Goal: Transaction & Acquisition: Purchase product/service

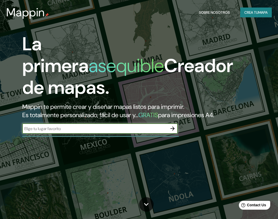
drag, startPoint x: 0, startPoint y: 0, endPoint x: 51, endPoint y: 130, distance: 139.2
click at [51, 130] on input "text" at bounding box center [94, 129] width 145 height 6
click at [54, 130] on input "text" at bounding box center [94, 129] width 145 height 6
type input "ciudad satelite"
drag, startPoint x: 52, startPoint y: 127, endPoint x: 29, endPoint y: 127, distance: 23.3
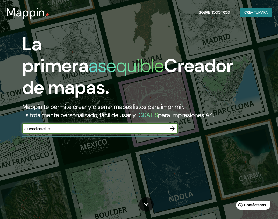
click at [29, 127] on input "ciudad satelite" at bounding box center [94, 129] width 145 height 6
type input "bolivia satelite"
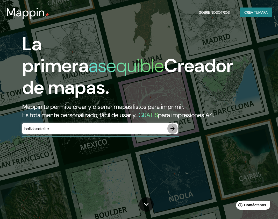
click at [174, 130] on icon "button" at bounding box center [173, 128] width 6 height 6
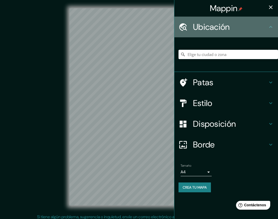
click at [264, 30] on h4 "Ubicación" at bounding box center [230, 27] width 75 height 10
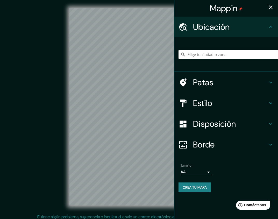
click at [270, 30] on div "Ubicación" at bounding box center [226, 27] width 104 height 21
click at [211, 53] on input "Elige tu ciudad o zona" at bounding box center [229, 54] width 100 height 9
click at [205, 54] on input "Elige tu ciudad o zona" at bounding box center [229, 54] width 100 height 9
paste input "C. Satélite, Av. Del Policía esq. [PERSON_NAME] de Portugal #705"
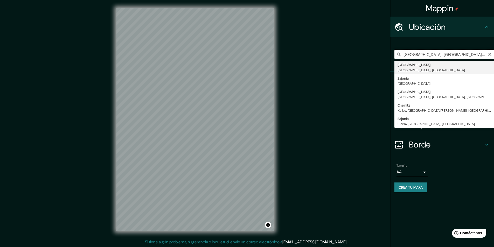
type input "[GEOGRAPHIC_DATA], [GEOGRAPHIC_DATA], [GEOGRAPHIC_DATA]"
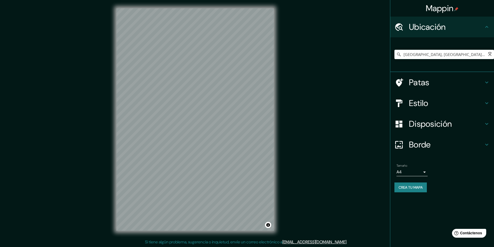
click at [278, 173] on body "Mappin Ubicación [GEOGRAPHIC_DATA], [GEOGRAPHIC_DATA], [GEOGRAPHIC_DATA] [GEOGR…" at bounding box center [247, 123] width 494 height 247
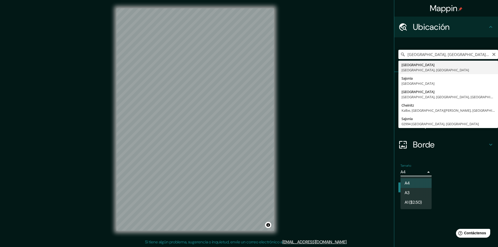
click at [278, 195] on li "A3" at bounding box center [415, 193] width 31 height 10
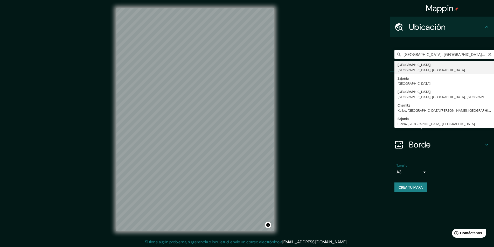
click at [278, 174] on body "Mappin Ubicación [GEOGRAPHIC_DATA], [GEOGRAPHIC_DATA], [GEOGRAPHIC_DATA] [GEOGR…" at bounding box center [247, 123] width 494 height 247
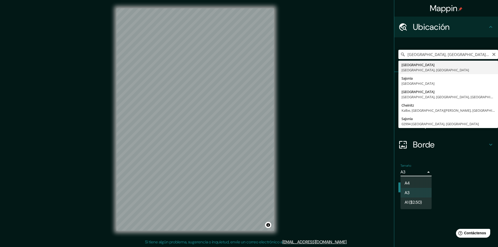
click at [278, 181] on li "A4" at bounding box center [415, 183] width 31 height 10
type input "single"
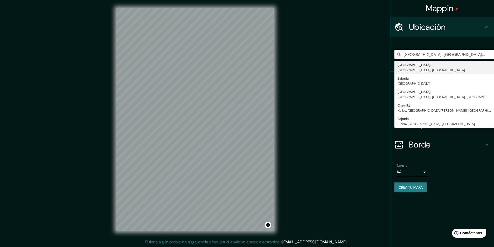
drag, startPoint x: 458, startPoint y: 54, endPoint x: 390, endPoint y: 46, distance: 68.4
click at [278, 46] on div "[GEOGRAPHIC_DATA], [GEOGRAPHIC_DATA], [GEOGRAPHIC_DATA] [GEOGRAPHIC_DATA] [GEOG…" at bounding box center [442, 54] width 104 height 35
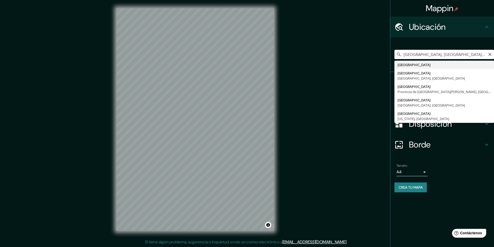
click at [278, 57] on input "[GEOGRAPHIC_DATA], [GEOGRAPHIC_DATA], [GEOGRAPHIC_DATA]" at bounding box center [444, 54] width 100 height 9
click at [278, 160] on div "© Mapbox © OpenStreetMap Improve this map" at bounding box center [195, 119] width 445 height 222
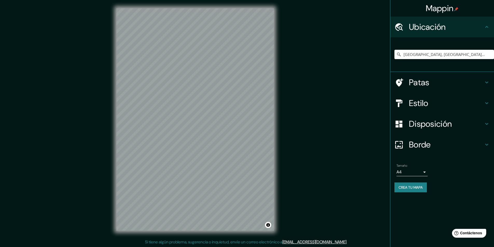
click at [278, 81] on font "Patas" at bounding box center [419, 82] width 20 height 11
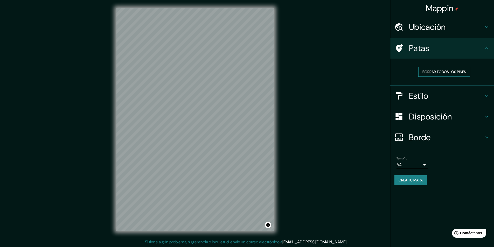
click at [278, 75] on font "Borrar todos los pines" at bounding box center [444, 71] width 44 height 7
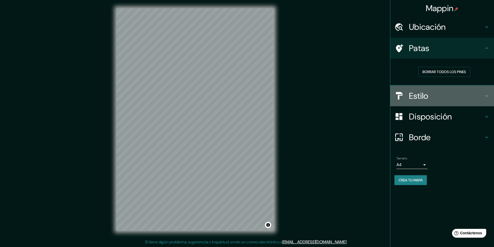
click at [278, 99] on font "Estilo" at bounding box center [418, 95] width 19 height 11
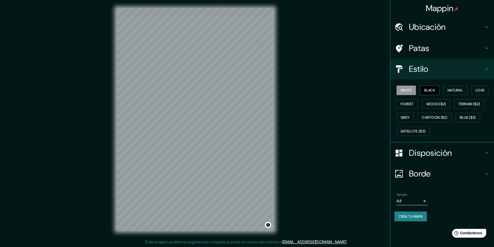
click at [278, 90] on button "Black" at bounding box center [429, 91] width 19 height 10
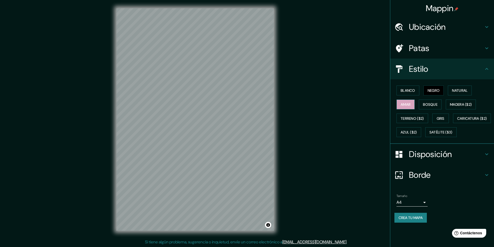
click at [278, 103] on font "Amar" at bounding box center [406, 104] width 10 height 5
click at [278, 103] on font "Bosque" at bounding box center [430, 104] width 15 height 5
click at [278, 107] on font "Madera ($2)" at bounding box center [461, 104] width 22 height 7
click at [278, 118] on button "Terreno ($2)" at bounding box center [412, 119] width 32 height 10
click at [278, 123] on button "Gris" at bounding box center [440, 119] width 17 height 10
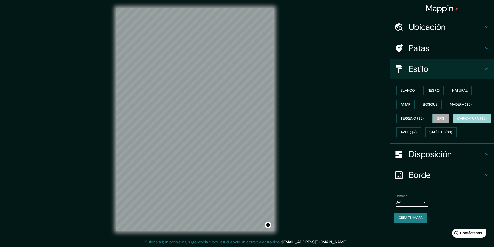
click at [278, 121] on font "Caricatura ($2)" at bounding box center [472, 118] width 30 height 5
click at [278, 127] on div "Blanco Negro Natural Amar Bosque Madera ($2) Terreno ($2) Gris Caricatura ($2) …" at bounding box center [444, 111] width 100 height 56
click at [278, 129] on font "Azul ($2)" at bounding box center [409, 132] width 16 height 7
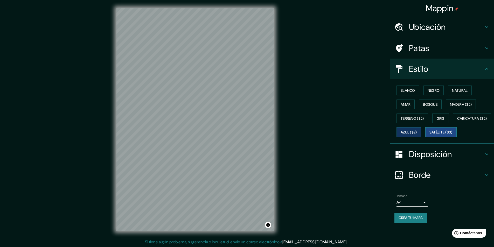
click at [278, 136] on font "Satélite ($3)" at bounding box center [440, 132] width 23 height 7
click at [278, 165] on div "Disposición" at bounding box center [442, 154] width 104 height 21
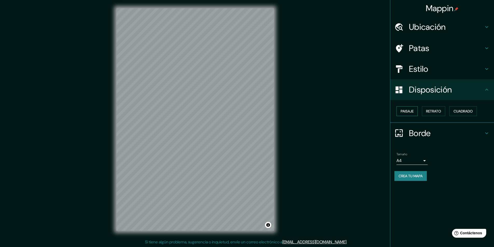
click at [278, 112] on button "Paisaje" at bounding box center [406, 111] width 21 height 10
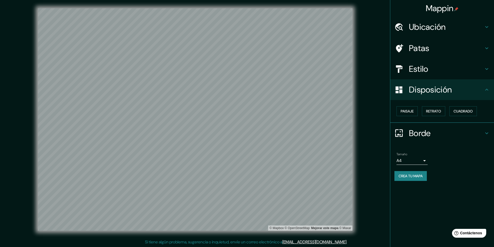
click at [278, 47] on font "Patas" at bounding box center [419, 48] width 20 height 11
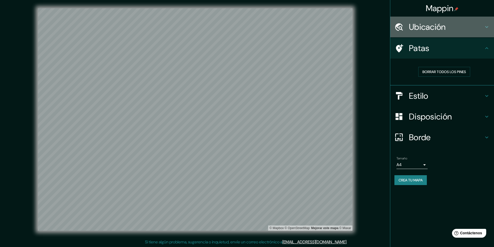
click at [278, 30] on font "Ubicación" at bounding box center [427, 27] width 37 height 11
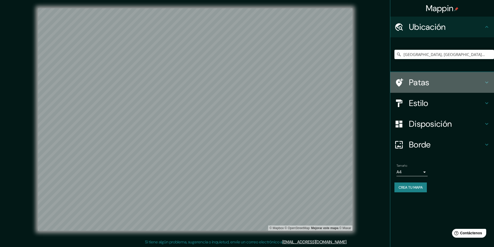
click at [278, 80] on font "Patas" at bounding box center [419, 82] width 20 height 11
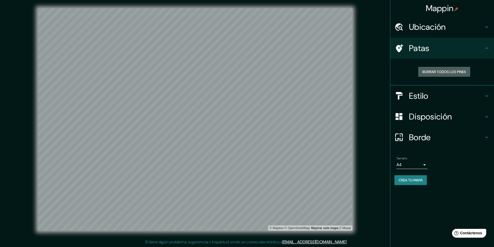
click at [278, 74] on font "Borrar todos los pines" at bounding box center [444, 71] width 44 height 5
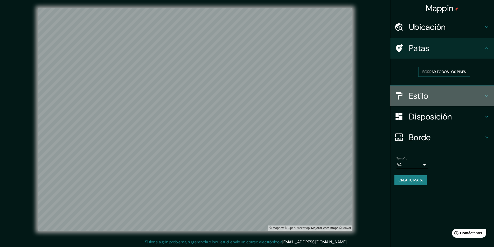
click at [278, 96] on font "Estilo" at bounding box center [418, 95] width 19 height 11
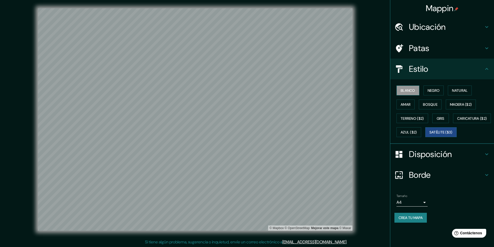
click at [278, 92] on font "Blanco" at bounding box center [408, 90] width 15 height 5
click at [278, 69] on h4 "Estilo" at bounding box center [446, 69] width 75 height 10
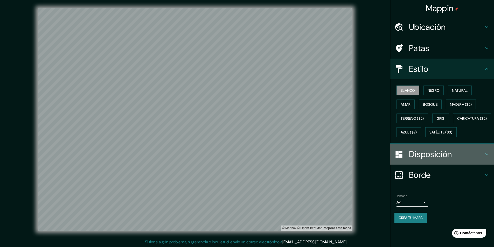
click at [278, 160] on font "Disposición" at bounding box center [430, 154] width 43 height 11
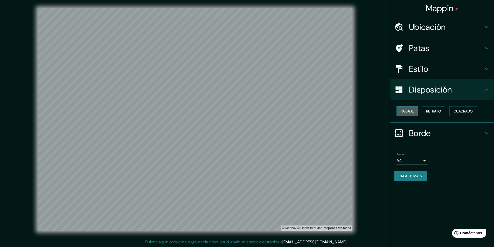
click at [278, 108] on button "Paisaje" at bounding box center [406, 111] width 21 height 10
click at [278, 108] on font "Retrato" at bounding box center [433, 111] width 15 height 7
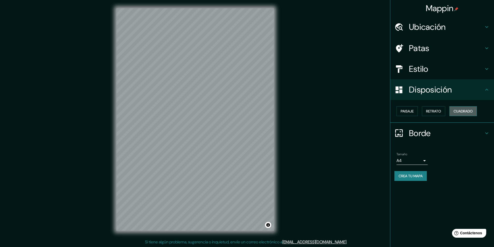
click at [278, 111] on font "Cuadrado" at bounding box center [462, 111] width 19 height 5
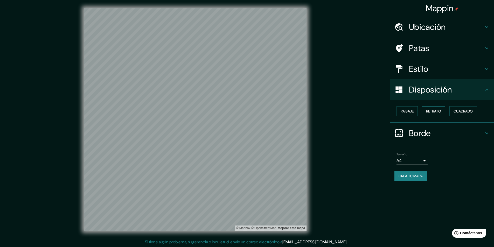
click at [278, 111] on button "Retrato" at bounding box center [433, 111] width 23 height 10
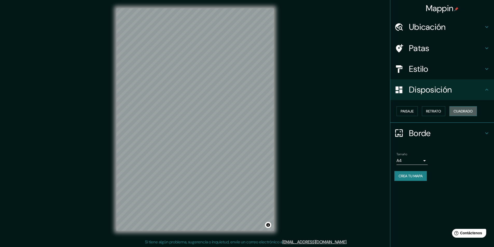
click at [278, 108] on font "Cuadrado" at bounding box center [462, 111] width 19 height 7
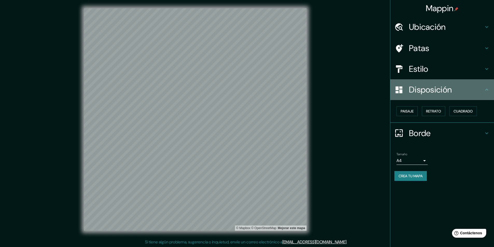
click at [278, 93] on font "Disposición" at bounding box center [430, 89] width 43 height 11
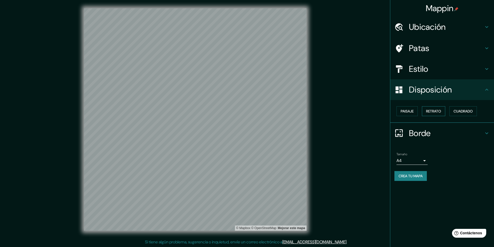
scroll to position [0, 0]
click at [278, 137] on font "Borde" at bounding box center [420, 133] width 22 height 11
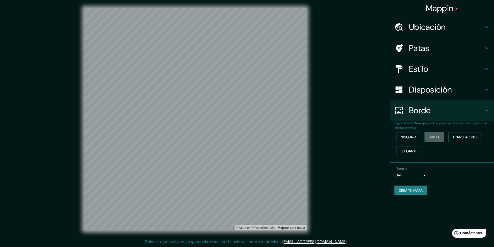
click at [278, 136] on font "Simple" at bounding box center [434, 137] width 11 height 5
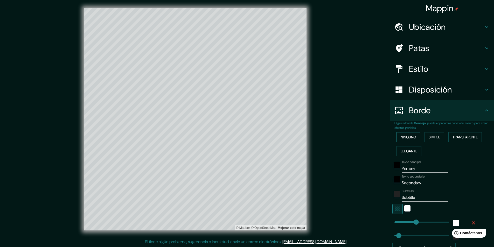
click at [278, 137] on font "Ninguno" at bounding box center [409, 137] width 16 height 5
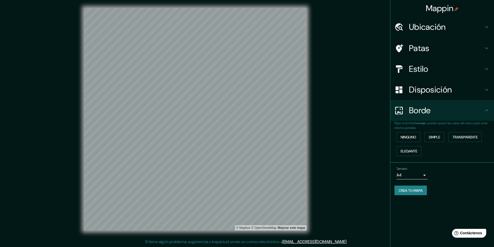
click at [278, 47] on h4 "Patas" at bounding box center [446, 48] width 75 height 10
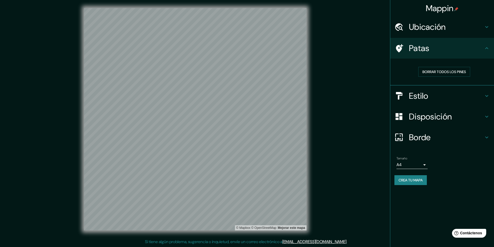
click at [278, 33] on div "Ubicación" at bounding box center [442, 27] width 104 height 21
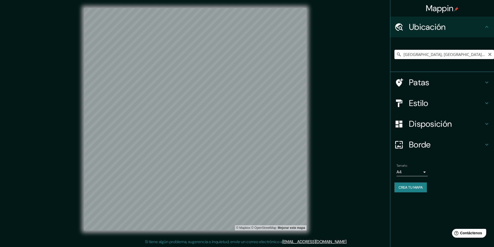
click at [278, 53] on input "[GEOGRAPHIC_DATA], [GEOGRAPHIC_DATA], [GEOGRAPHIC_DATA]" at bounding box center [444, 54] width 100 height 9
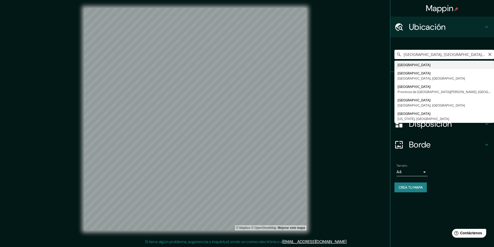
type input "[GEOGRAPHIC_DATA]"
